Goal: Find specific page/section: Find specific page/section

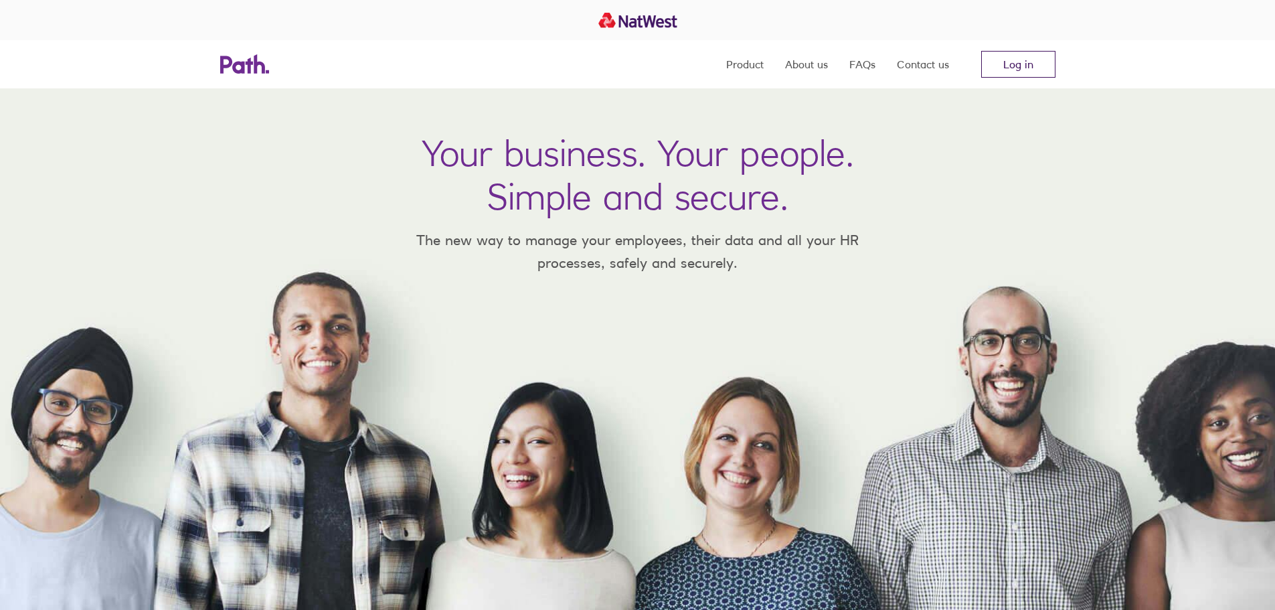
click at [1021, 67] on link "Log in" at bounding box center [1018, 64] width 74 height 27
